Goal: Subscribe to service/newsletter

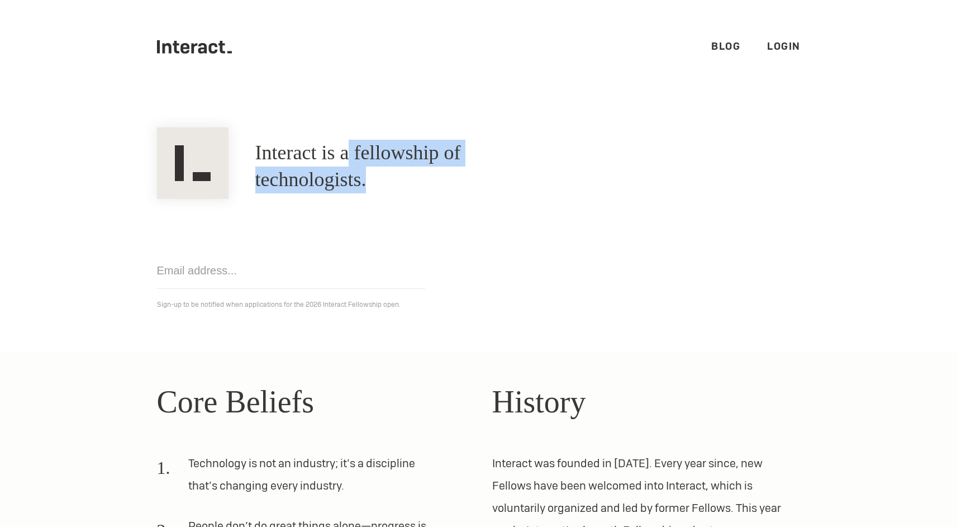
drag, startPoint x: 361, startPoint y: 167, endPoint x: 677, endPoint y: 167, distance: 315.1
click at [677, 167] on div "Interact is a fellowship of technologists. A fellowship of technologists." at bounding box center [479, 166] width 670 height 65
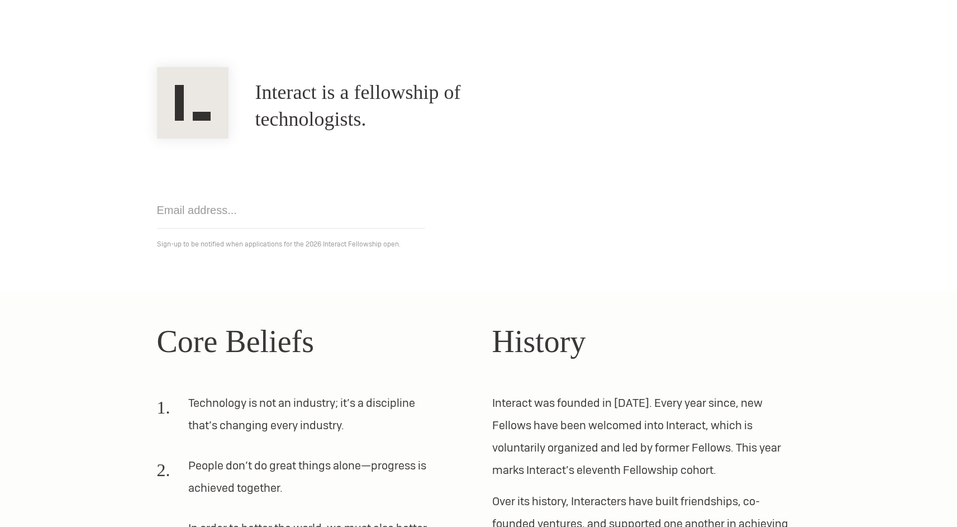
scroll to position [62, 0]
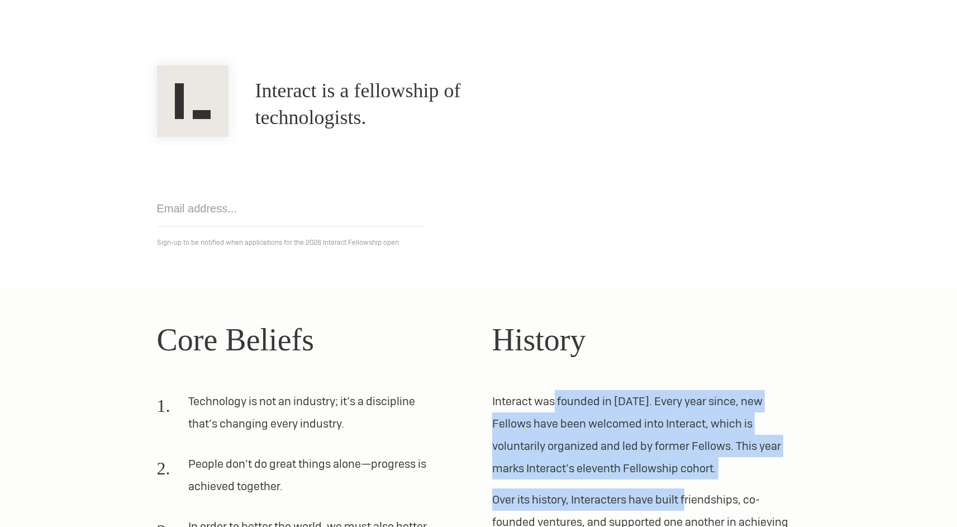
drag, startPoint x: 553, startPoint y: 399, endPoint x: 687, endPoint y: 501, distance: 168.6
click at [687, 501] on div "History Interact was founded in [DATE]. Every year since, new Fellows have been…" at bounding box center [646, 480] width 308 height 329
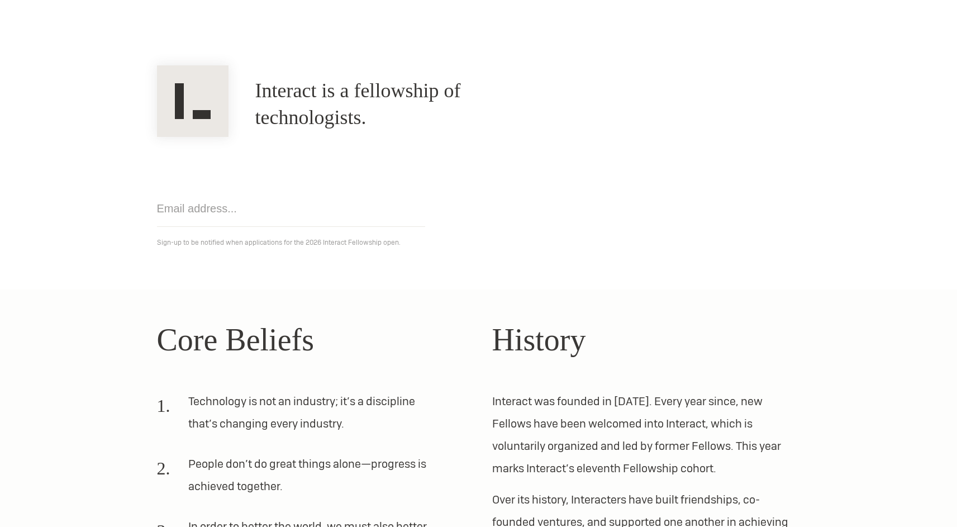
click at [712, 274] on section "Interact is a fellowship of technologists. A fellowship of technologists. Get n…" at bounding box center [478, 161] width 957 height 258
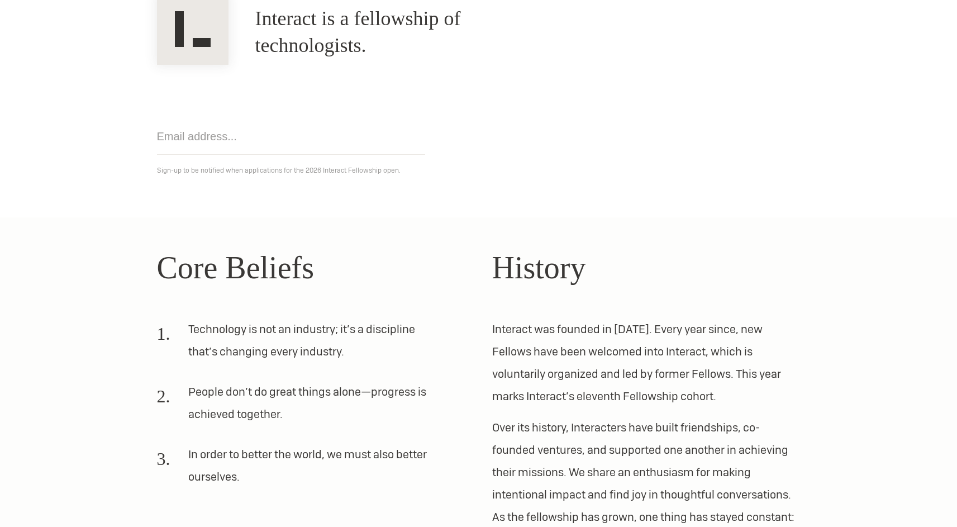
scroll to position [131, 0]
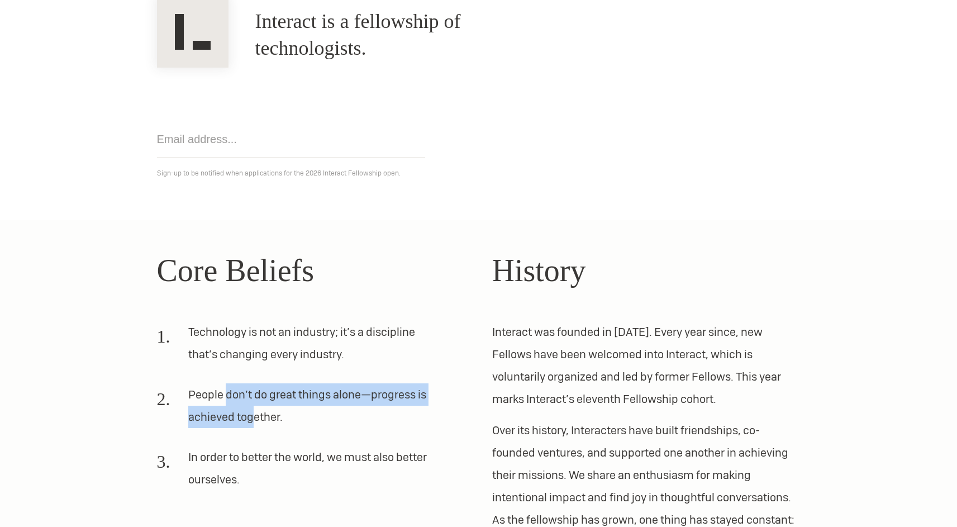
drag, startPoint x: 228, startPoint y: 391, endPoint x: 256, endPoint y: 424, distance: 43.6
click at [256, 424] on li "People don’t do great things alone—progress is achieved together." at bounding box center [298, 410] width 282 height 54
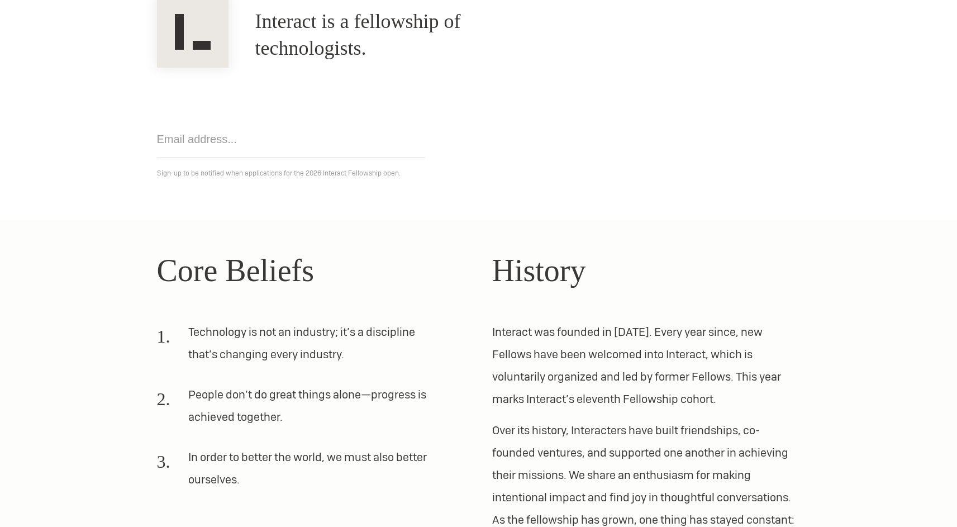
click at [291, 446] on li "In order to better the world, we must also better ourselves." at bounding box center [298, 473] width 282 height 54
click at [198, 135] on input "email" at bounding box center [291, 139] width 268 height 36
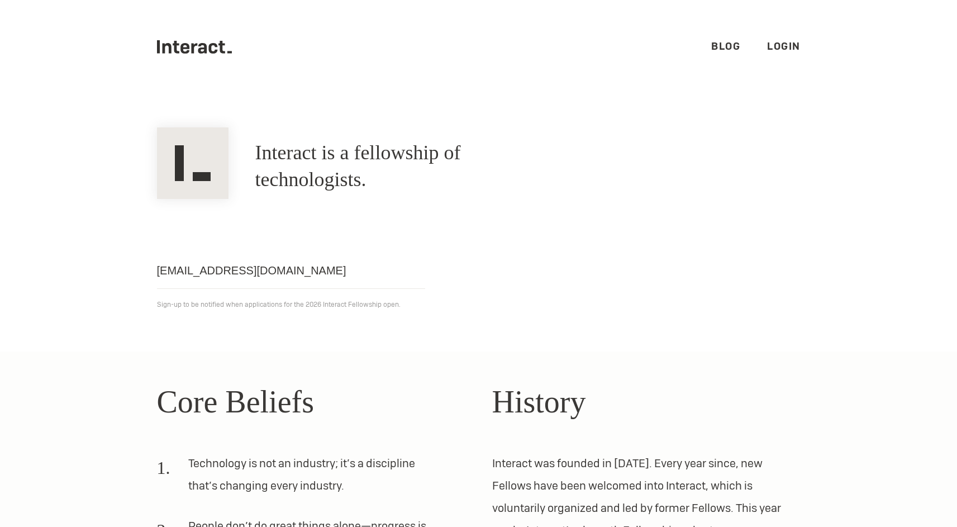
type input "bhanureddychada@icloud.com"
click input "Get notified" at bounding box center [0, 0] width 0 height 0
click at [722, 47] on link "Blog" at bounding box center [725, 46] width 29 height 13
